Goal: Entertainment & Leisure: Browse casually

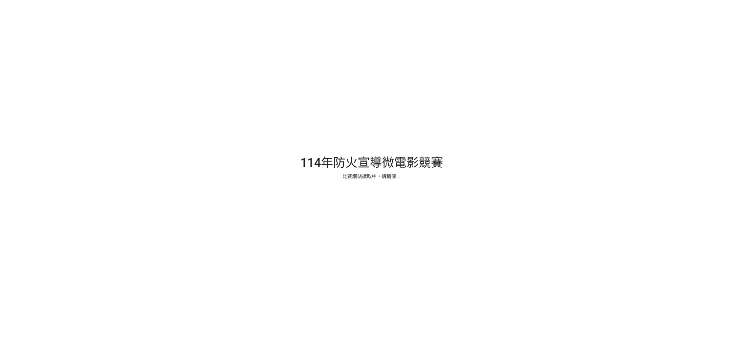
select select "vote"
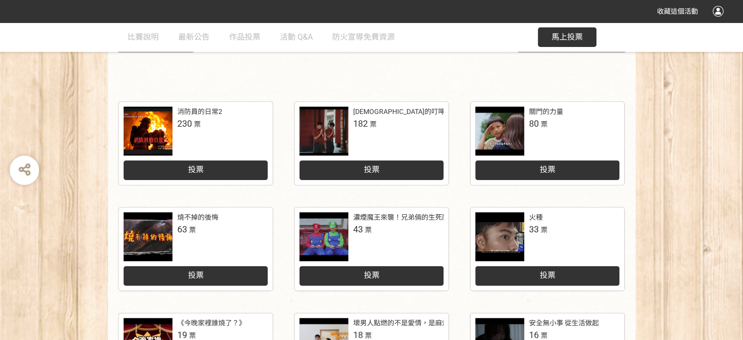
scroll to position [261, 0]
